Goal: Transaction & Acquisition: Purchase product/service

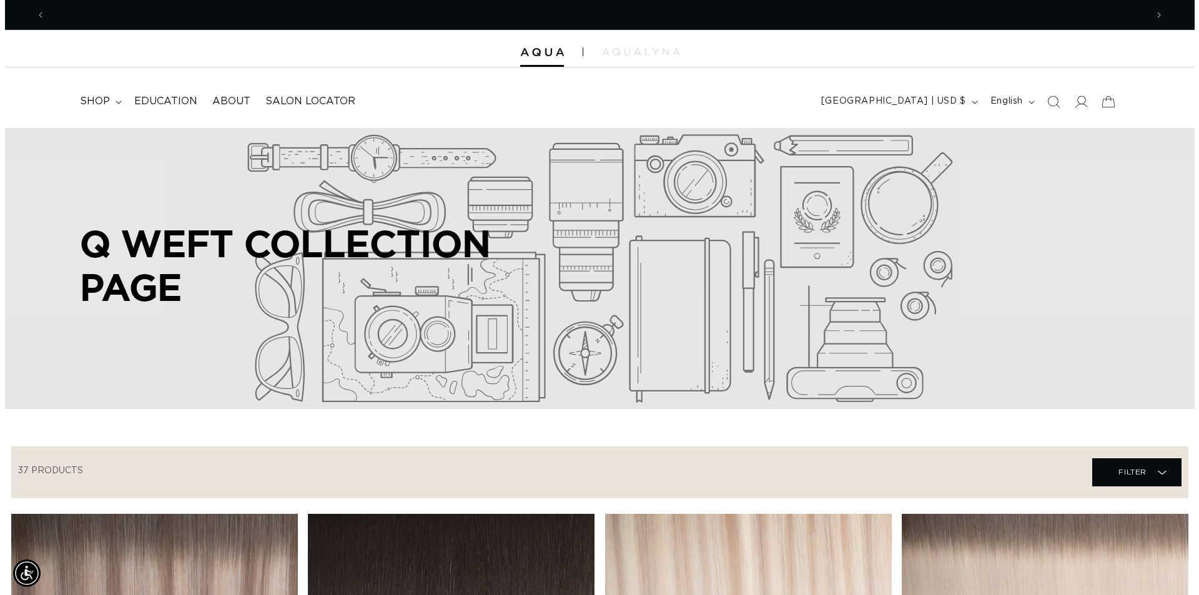
scroll to position [0, 1101]
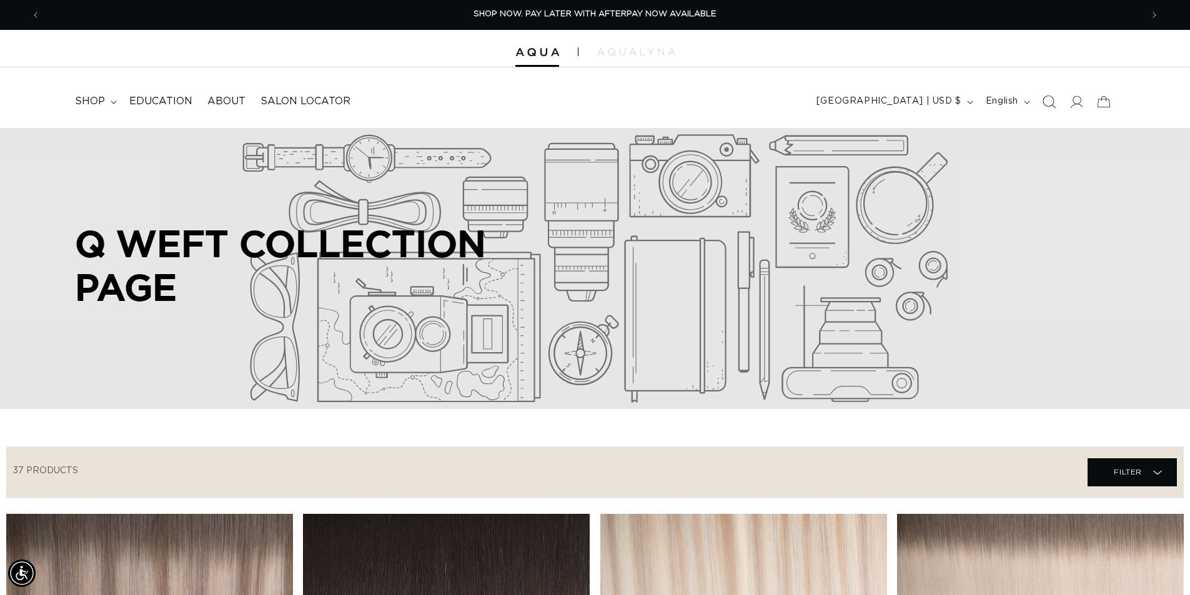
click at [1046, 103] on icon "Search" at bounding box center [1048, 101] width 13 height 13
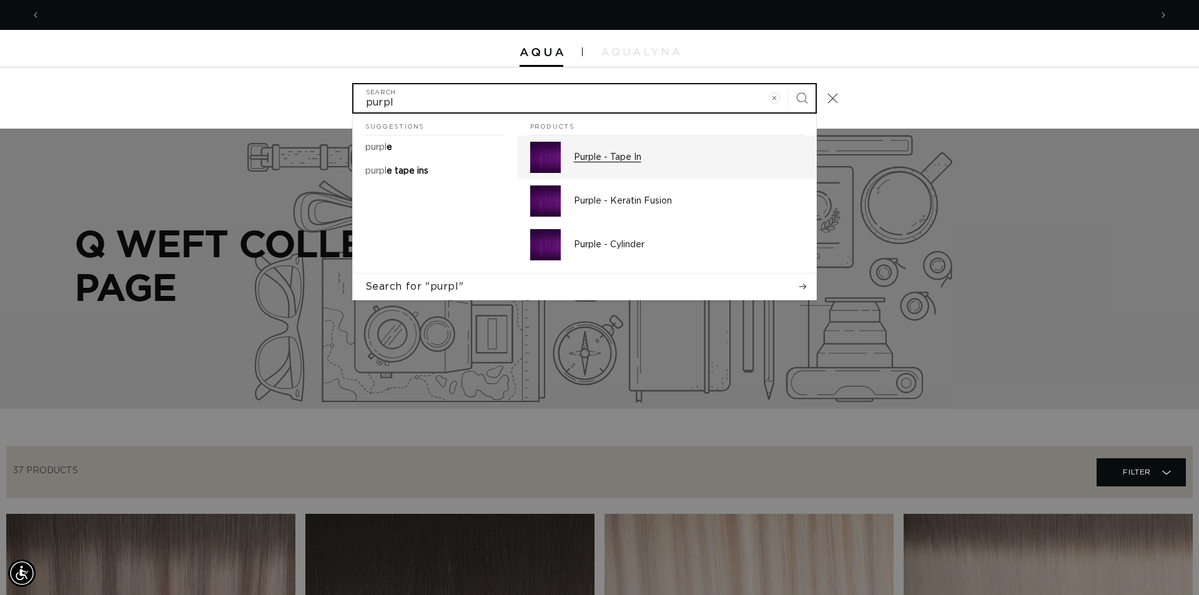
scroll to position [0, 1111]
type input "purpl"
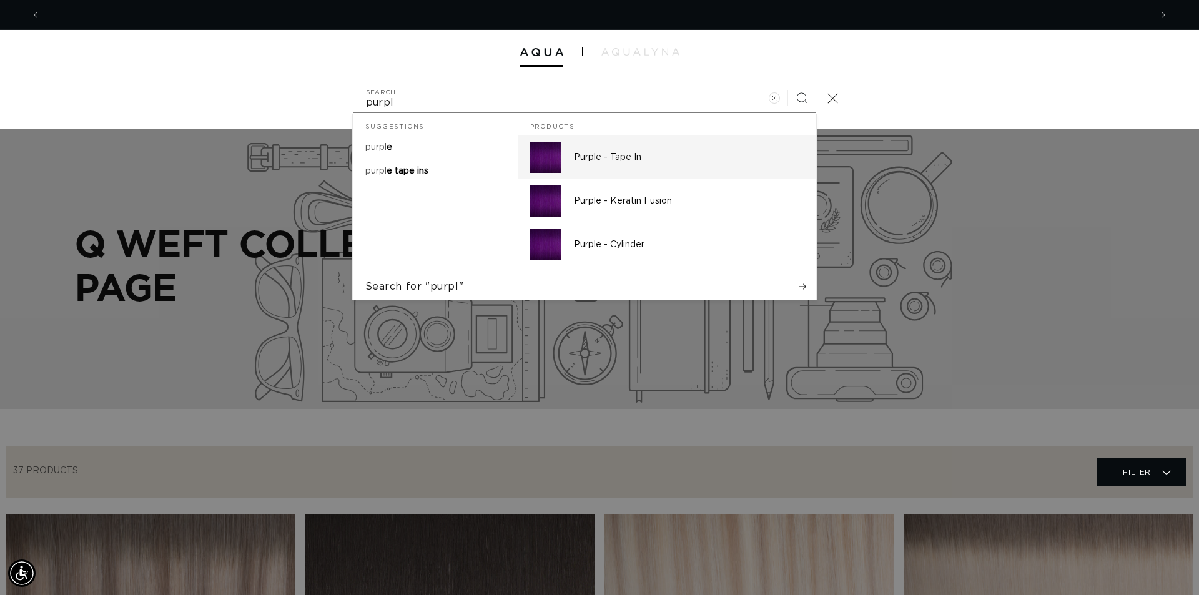
click at [615, 151] on div "Purple - Tape In" at bounding box center [689, 157] width 230 height 31
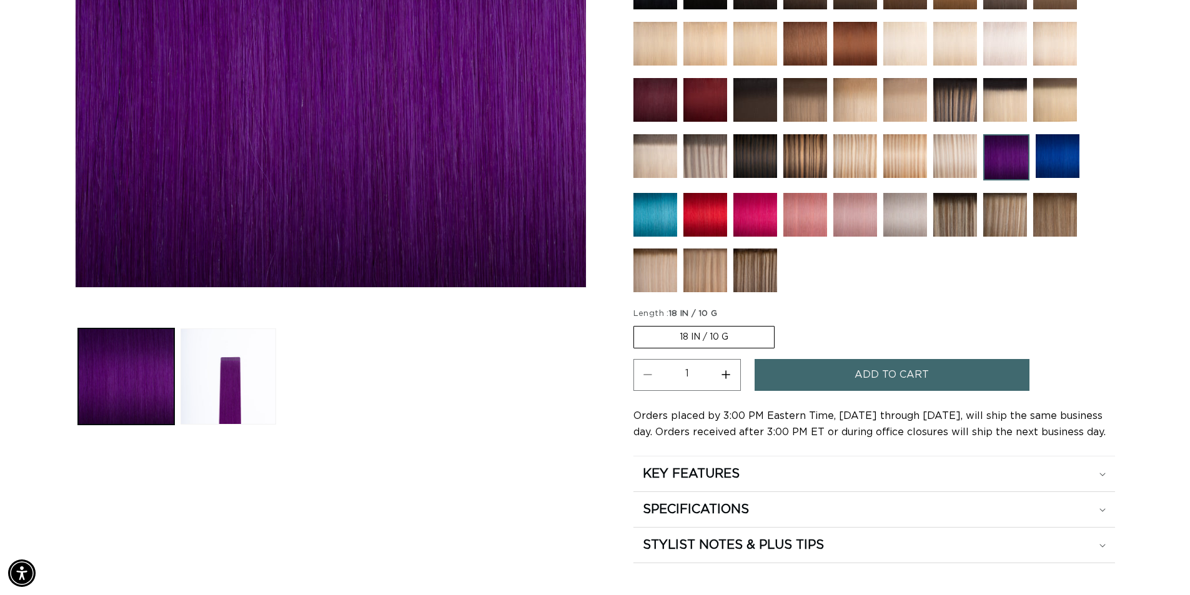
scroll to position [0, 2202]
